Goal: Use online tool/utility: Utilize a website feature to perform a specific function

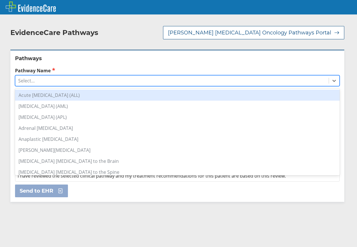
click at [63, 79] on div "Select..." at bounding box center [171, 81] width 313 height 10
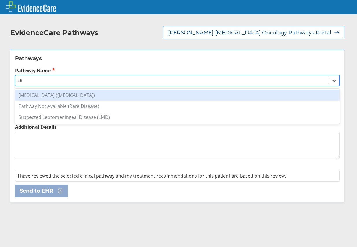
type input "diff"
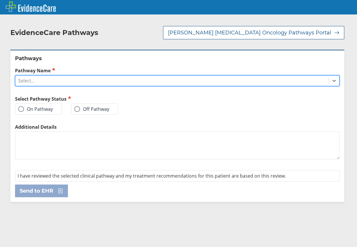
drag, startPoint x: 41, startPoint y: 82, endPoint x: 26, endPoint y: 82, distance: 15.6
click at [26, 82] on div "Select..." at bounding box center [171, 81] width 313 height 10
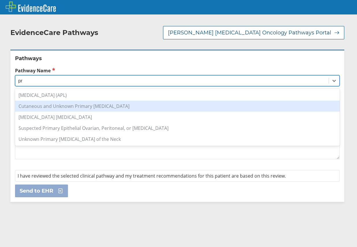
type input "p"
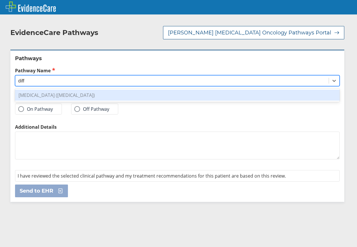
click at [40, 99] on div "[MEDICAL_DATA] ([MEDICAL_DATA])" at bounding box center [177, 95] width 325 height 11
type input "diff"
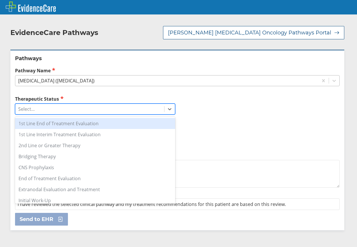
click at [35, 108] on div "Select..." at bounding box center [89, 109] width 149 height 10
click at [41, 125] on div "1st Line End of Treatment Evaluation" at bounding box center [95, 123] width 160 height 11
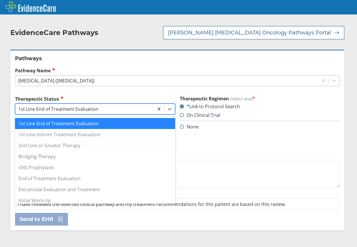
click at [49, 109] on div "1st Line End of Treatment Evaluation" at bounding box center [58, 109] width 80 height 6
click at [87, 120] on div "1st Line End of Treatment Evaluation" at bounding box center [95, 123] width 160 height 11
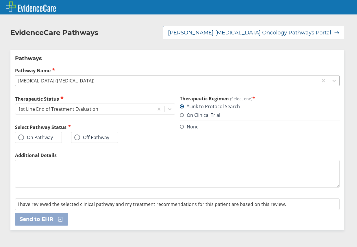
click at [54, 138] on div "On Pathway" at bounding box center [38, 137] width 47 height 11
click at [26, 133] on div "On Pathway" at bounding box center [38, 137] width 47 height 11
click at [26, 140] on label "On Pathway" at bounding box center [35, 137] width 35 height 6
click at [0, 0] on input "On Pathway" at bounding box center [0, 0] width 0 height 0
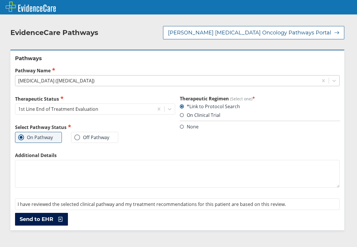
click at [48, 218] on span "Send to EHR" at bounding box center [37, 219] width 34 height 7
